Goal: Use online tool/utility: Utilize a website feature to perform a specific function

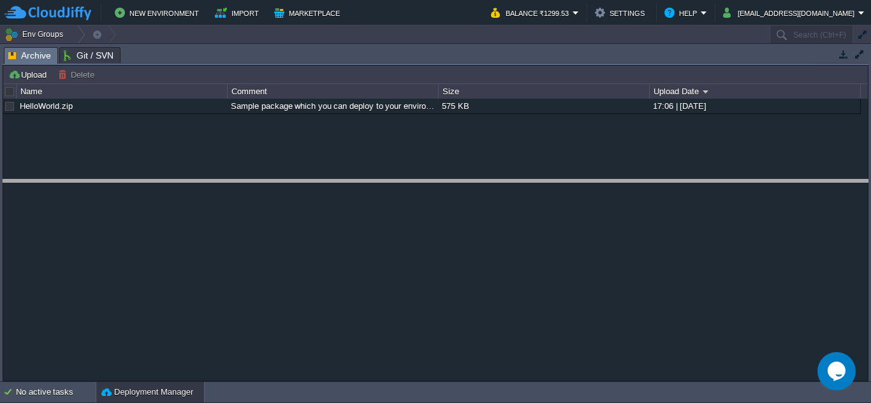
drag, startPoint x: 391, startPoint y: 65, endPoint x: 371, endPoint y: 198, distance: 134.1
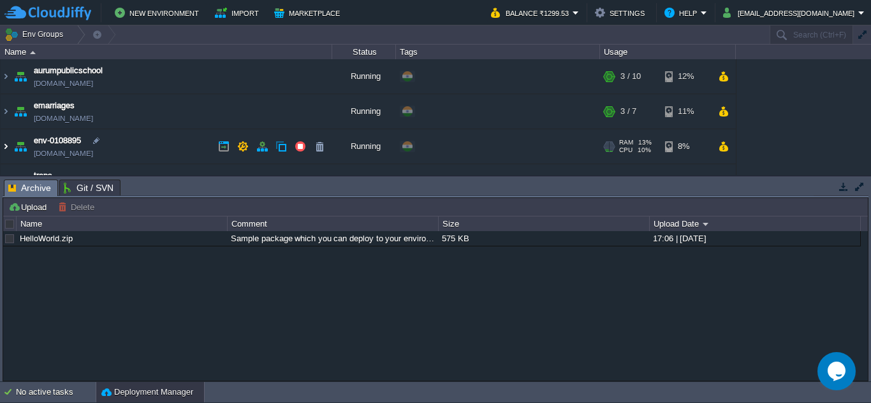
click at [3, 149] on img at bounding box center [6, 146] width 10 height 34
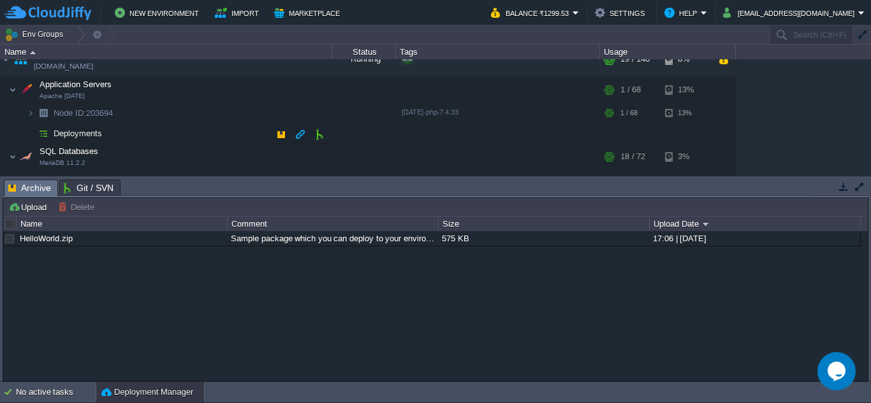
scroll to position [64, 0]
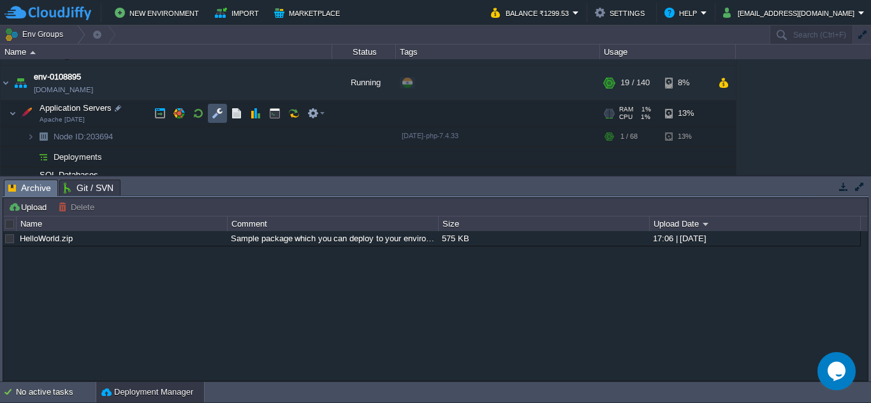
click at [219, 114] on button "button" at bounding box center [217, 113] width 11 height 11
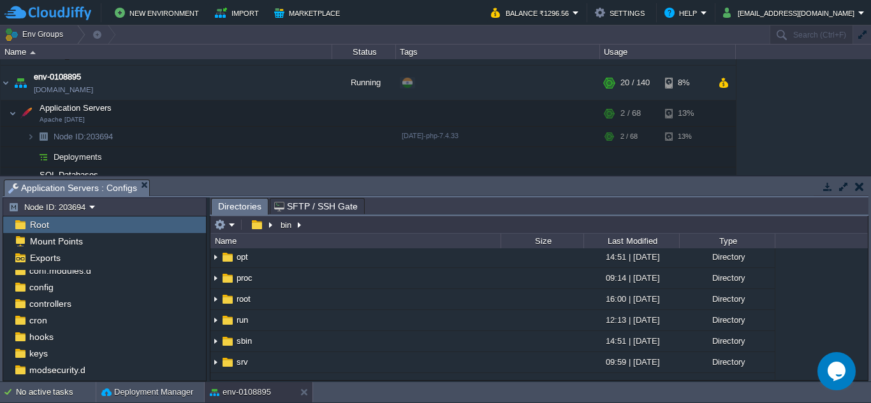
scroll to position [10, 0]
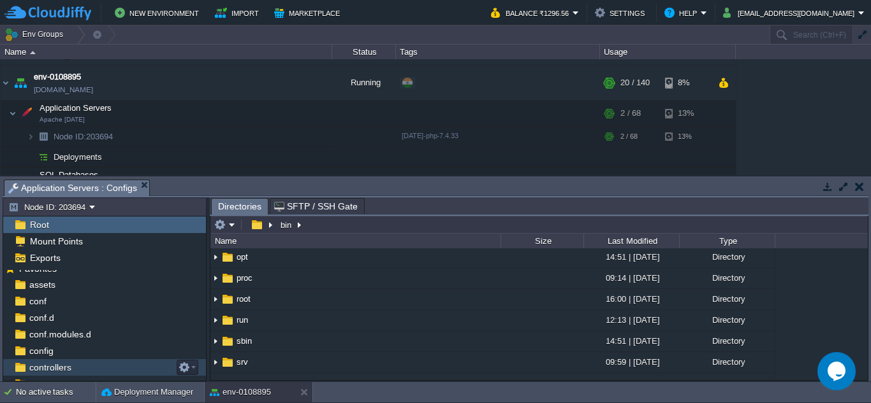
click at [56, 365] on span "controllers" at bounding box center [50, 367] width 47 height 11
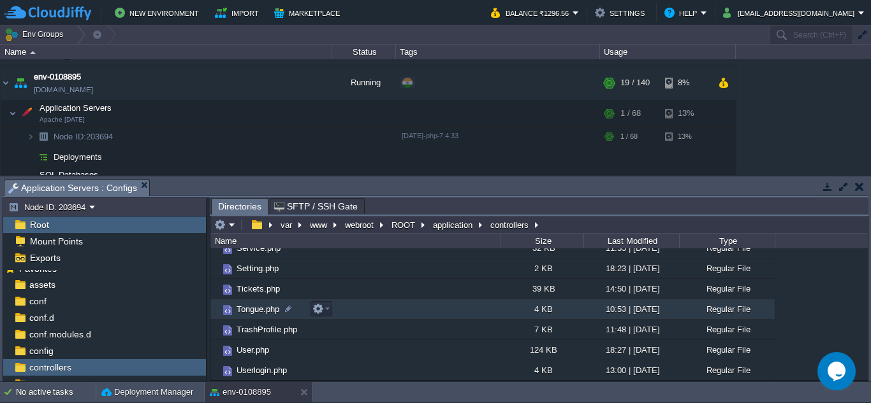
scroll to position [827, 0]
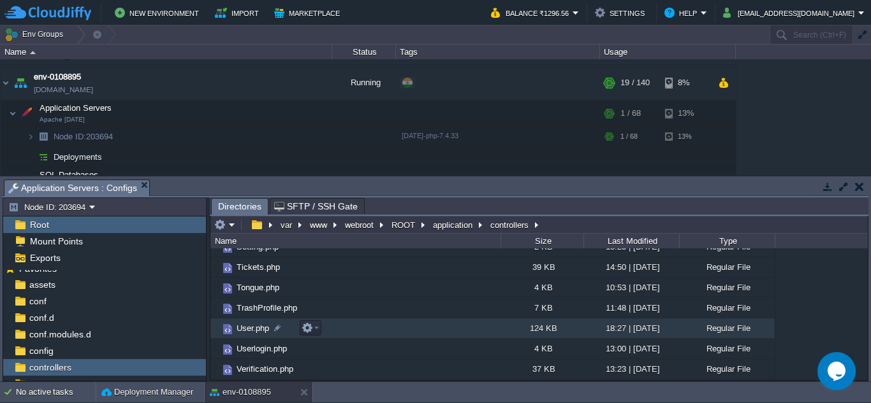
click at [236, 326] on span "User.php" at bounding box center [253, 328] width 36 height 11
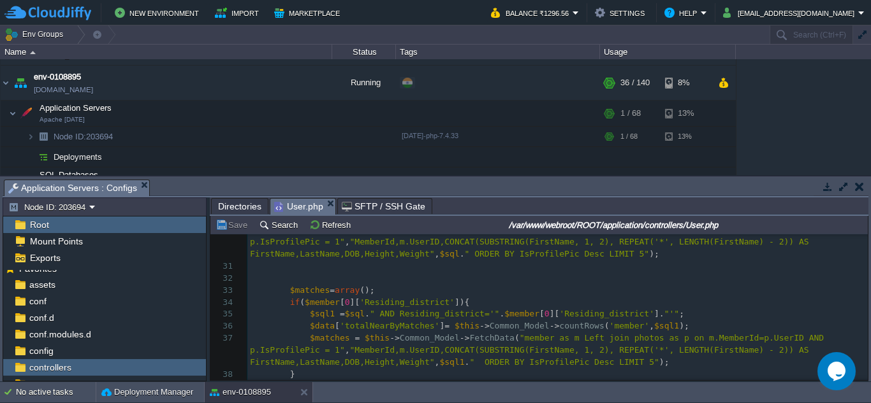
scroll to position [0, 0]
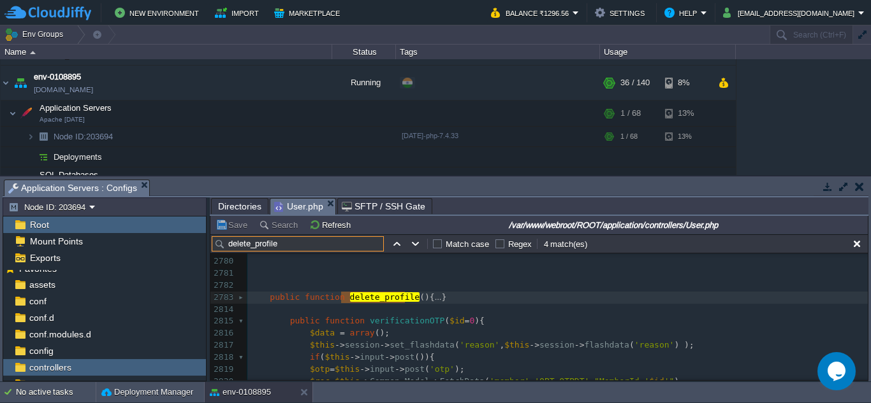
type input "delete_profile"
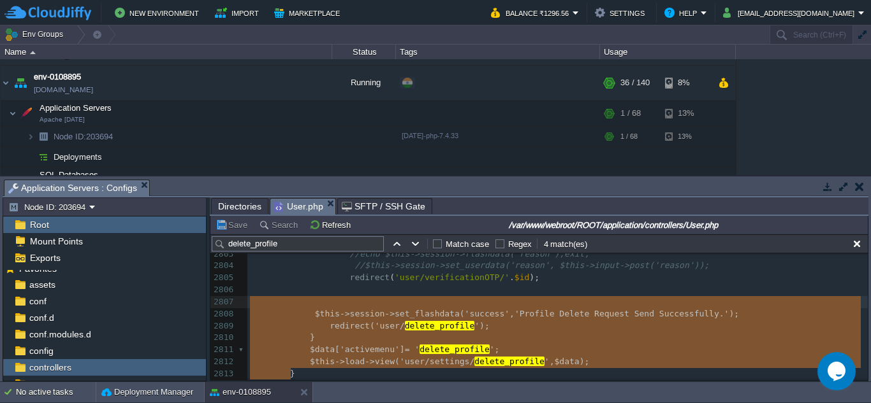
type textarea "$this->session->set_flashdata('success', 'Profile Delete Request Send Successfu…"
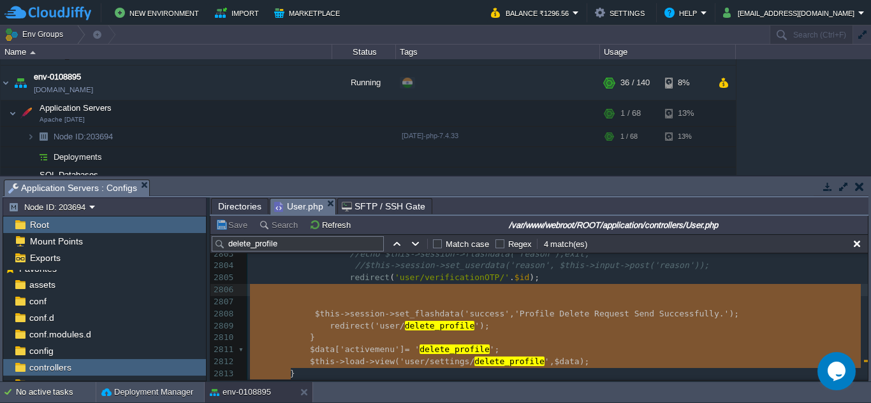
drag, startPoint x: 431, startPoint y: 298, endPoint x: 333, endPoint y: 289, distance: 98.0
click at [295, 248] on input "delete_profile" at bounding box center [298, 243] width 172 height 15
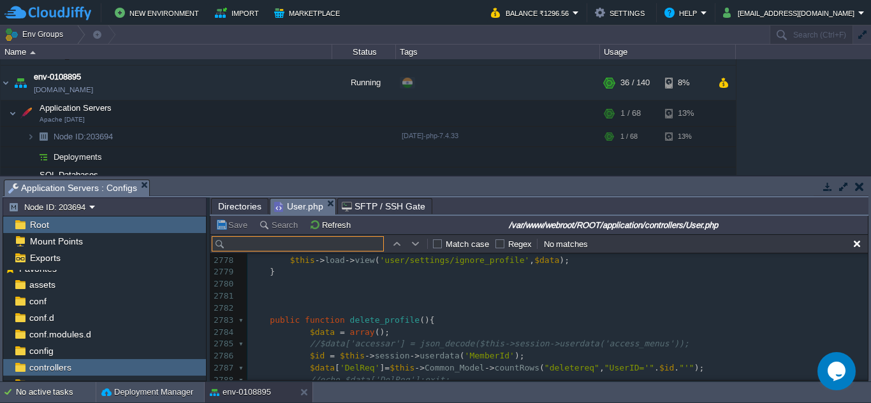
paste input "delete_profile"
type input "delete_profile"
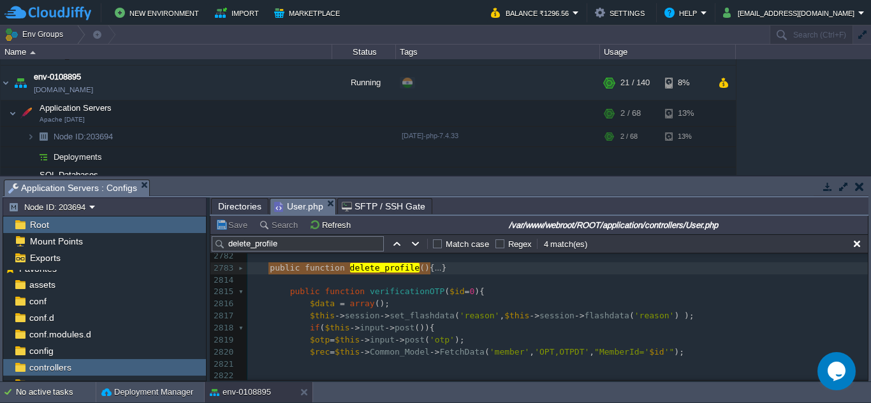
drag, startPoint x: 265, startPoint y: 272, endPoint x: 463, endPoint y: 275, distance: 197.6
type textarea "-"
drag, startPoint x: 286, startPoint y: 243, endPoint x: 227, endPoint y: 246, distance: 59.3
click at [227, 246] on input "delete_profile" at bounding box center [298, 243] width 172 height 15
paste input "verificationOTP"
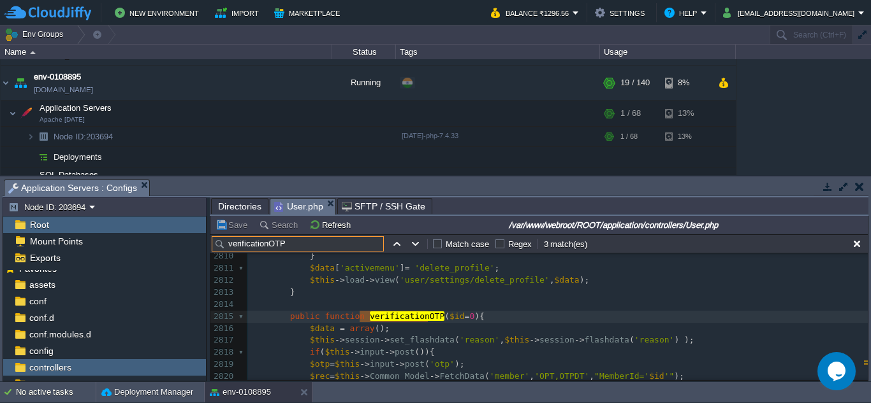
scroll to position [34246, 0]
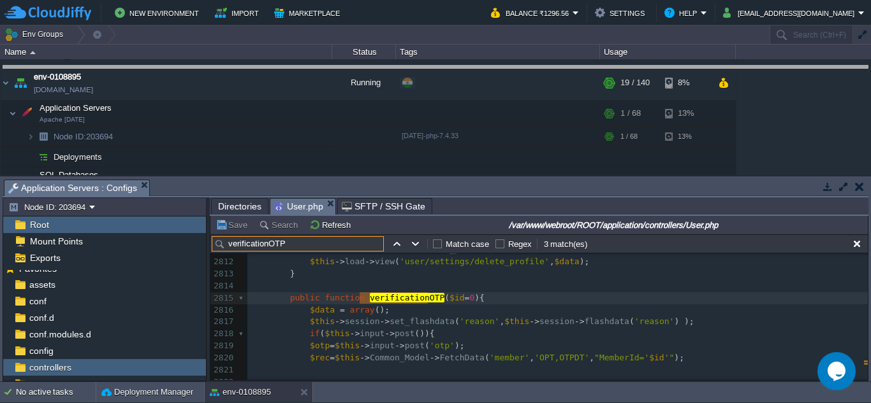
drag, startPoint x: 474, startPoint y: 197, endPoint x: 478, endPoint y: 83, distance: 114.1
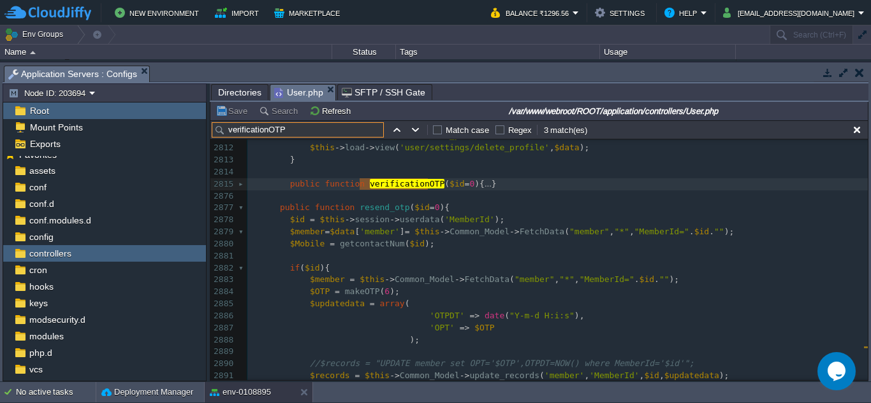
type input "verificationOTP"
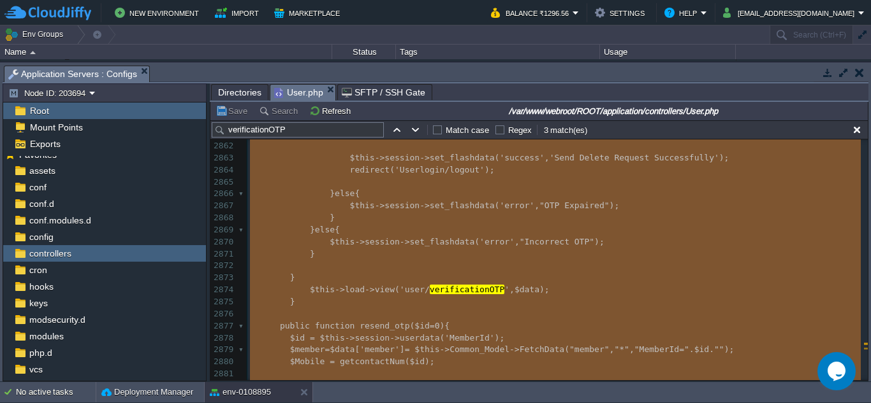
scroll to position [34908, 0]
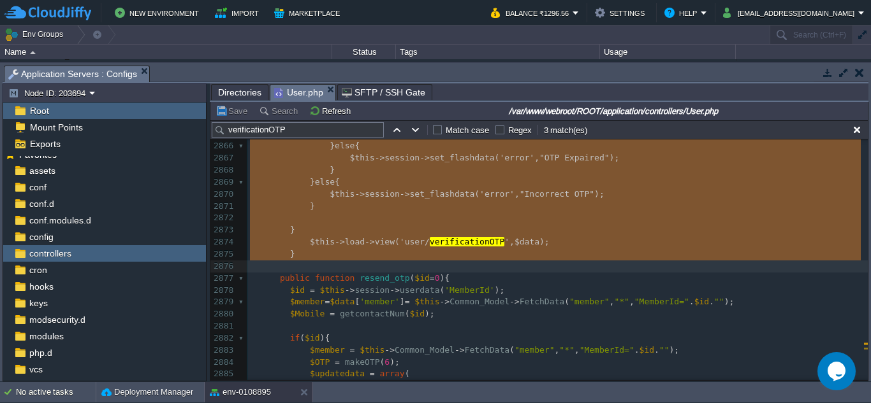
drag, startPoint x: 284, startPoint y: 187, endPoint x: 402, endPoint y: 263, distance: 140.5
type textarea "-"
click at [312, 135] on input "verificationOTP" at bounding box center [298, 129] width 172 height 15
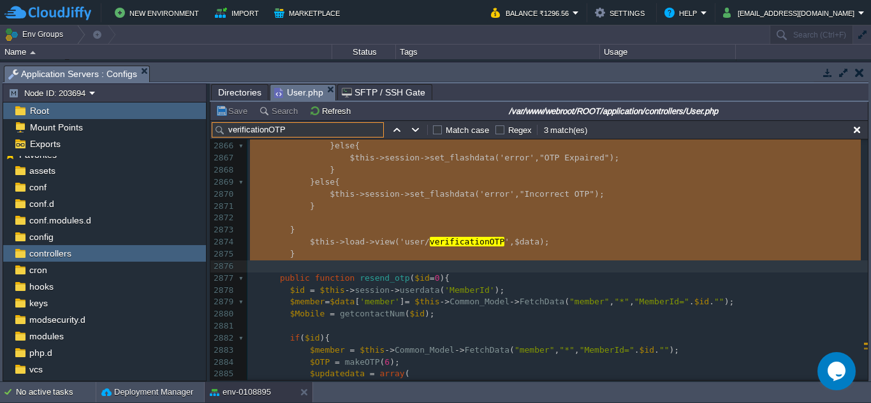
paste input "resend_otp"
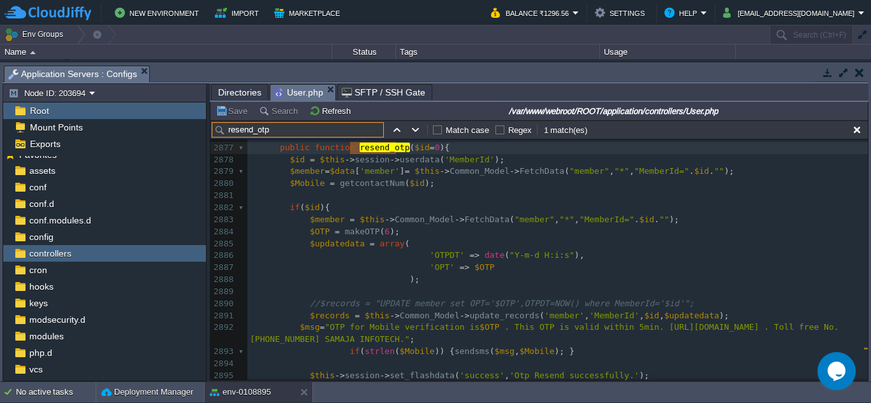
scroll to position [35003, 0]
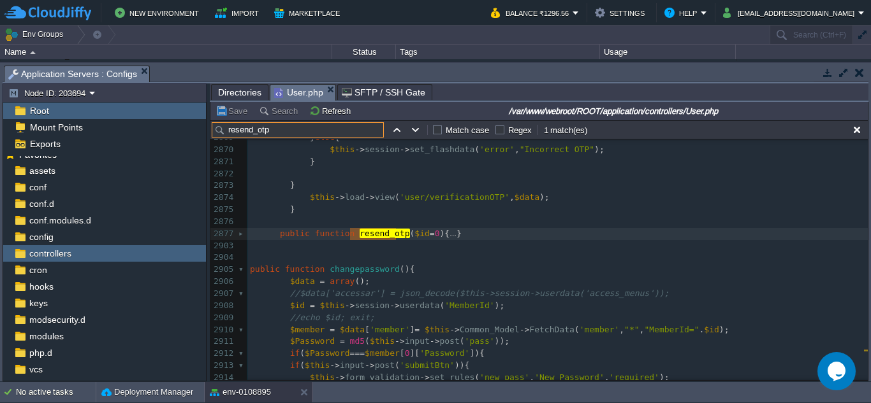
type input "resend_otp"
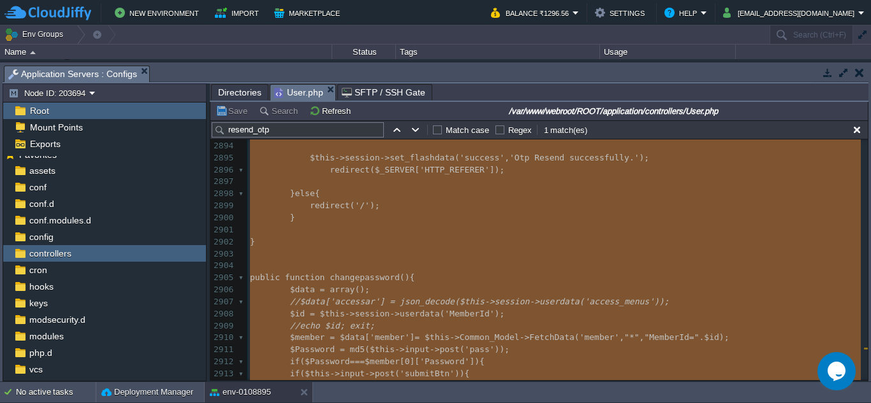
scroll to position [35316, 0]
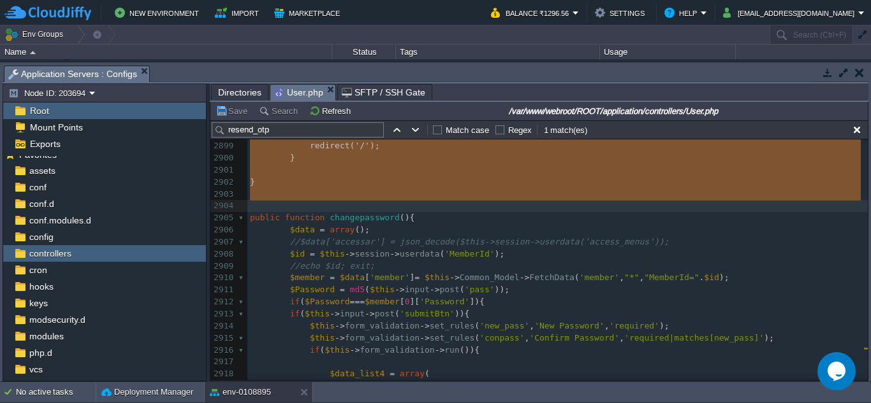
type textarea "public function resend_otp($id=0){ $id = $this->session->userdata('MemberId'); …"
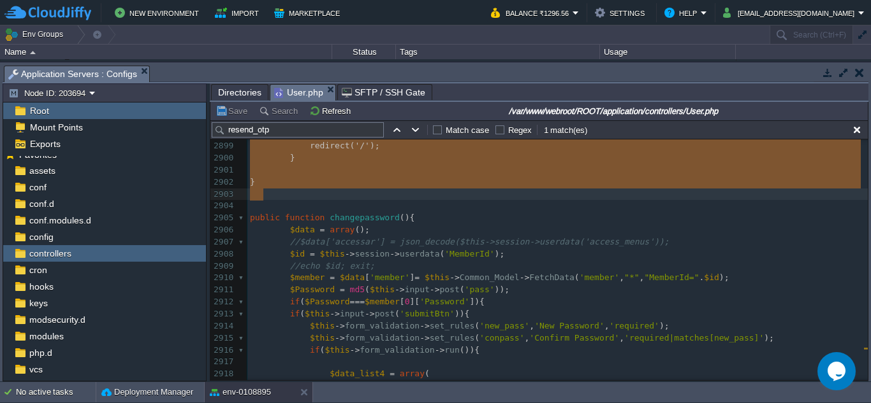
drag, startPoint x: 275, startPoint y: 235, endPoint x: 383, endPoint y: 201, distance: 112.9
